Goal: Communication & Community: Connect with others

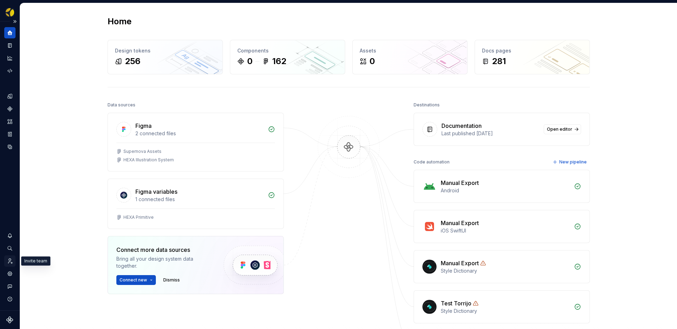
click at [9, 262] on icon "Invite team" at bounding box center [10, 261] width 4 height 5
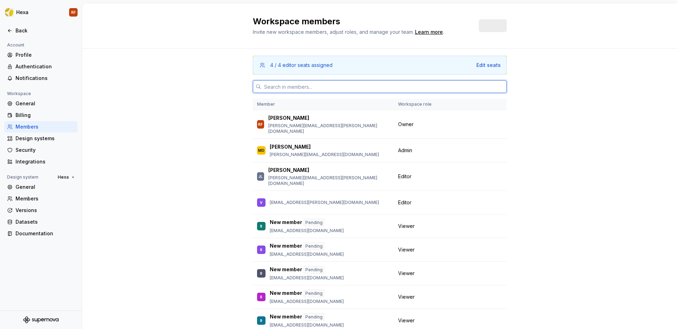
click at [332, 89] on input "text" at bounding box center [383, 86] width 245 height 13
paste input "[PERSON_NAME][EMAIL_ADDRESS][PERSON_NAME][DOMAIN_NAME]"
type input "[PERSON_NAME][EMAIL_ADDRESS][PERSON_NAME][DOMAIN_NAME]"
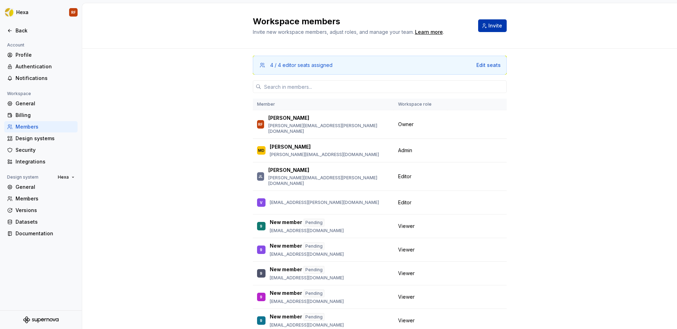
click at [496, 27] on span "Invite" at bounding box center [495, 25] width 14 height 7
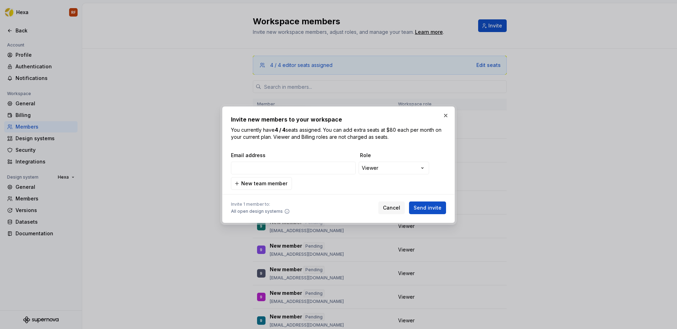
type input "[PERSON_NAME][EMAIL_ADDRESS][PERSON_NAME][DOMAIN_NAME]"
click at [430, 208] on span "Send invite" at bounding box center [428, 207] width 28 height 7
